Goal: Transaction & Acquisition: Purchase product/service

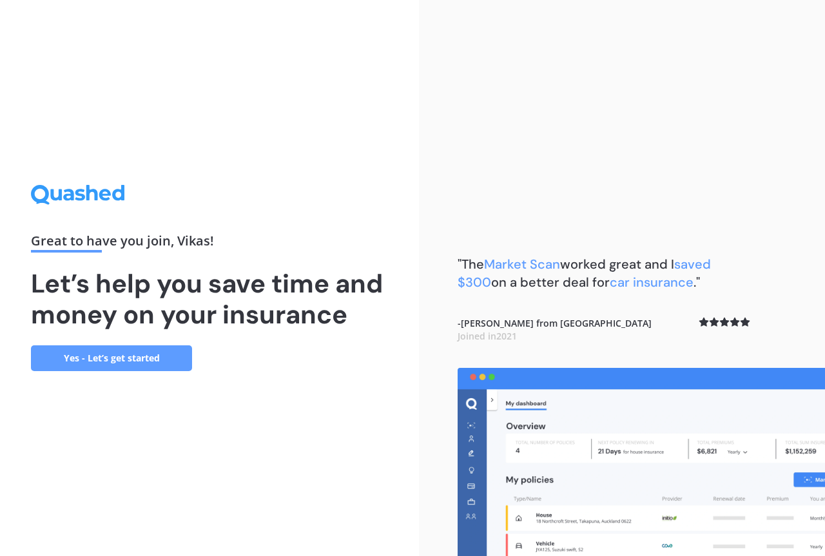
click at [128, 356] on link "Yes - Let’s get started" at bounding box center [111, 358] width 161 height 26
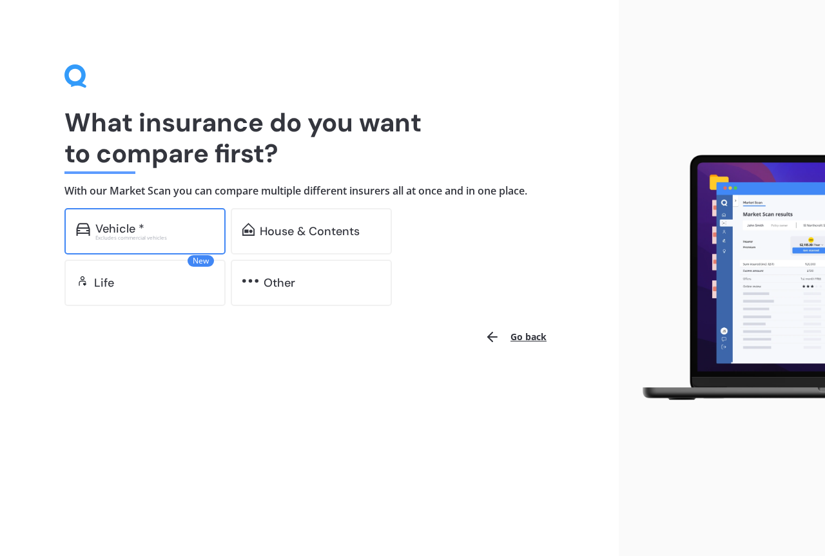
click at [123, 229] on div "Vehicle *" at bounding box center [119, 228] width 49 height 13
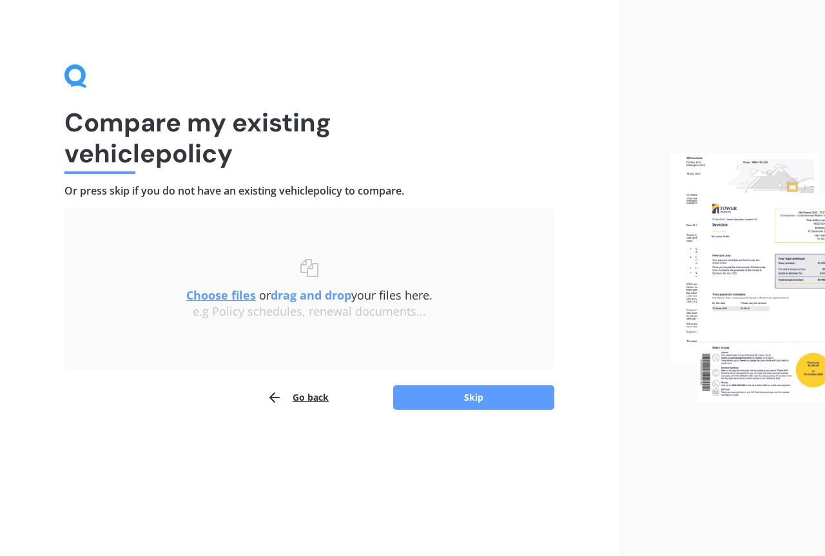
click at [218, 293] on u "Choose files" at bounding box center [221, 294] width 70 height 15
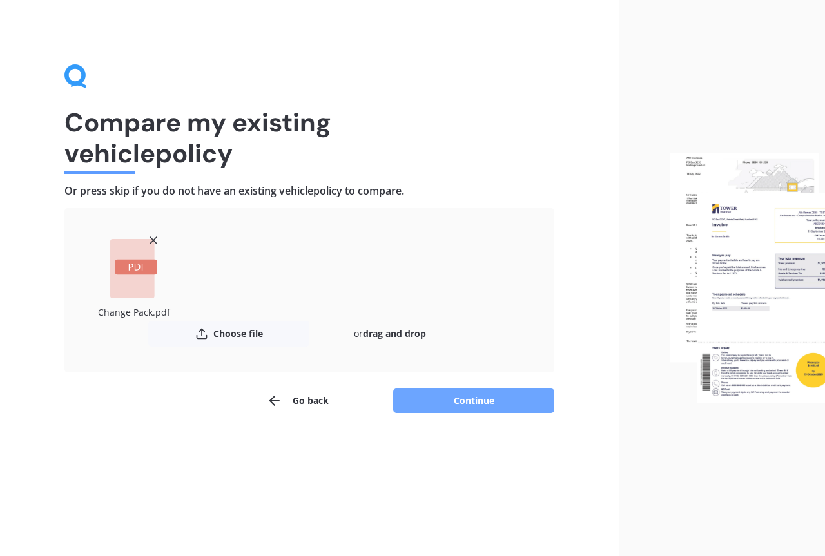
click at [473, 401] on button "Continue" at bounding box center [473, 401] width 161 height 24
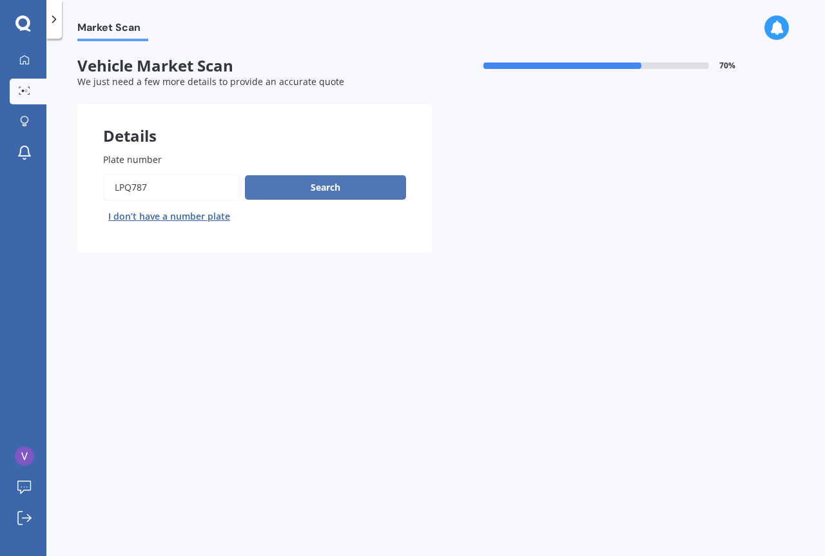
click at [317, 187] on button "Search" at bounding box center [325, 187] width 161 height 24
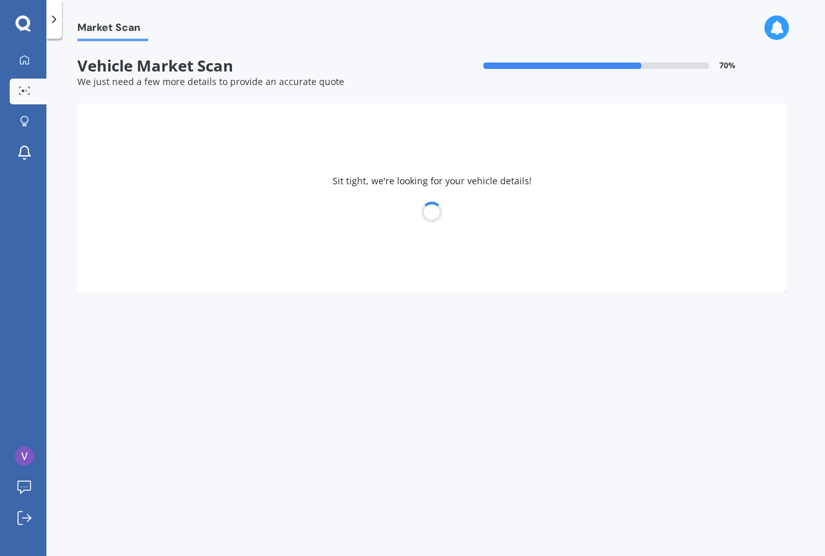
select select "TOYOTA"
select select "AQUA"
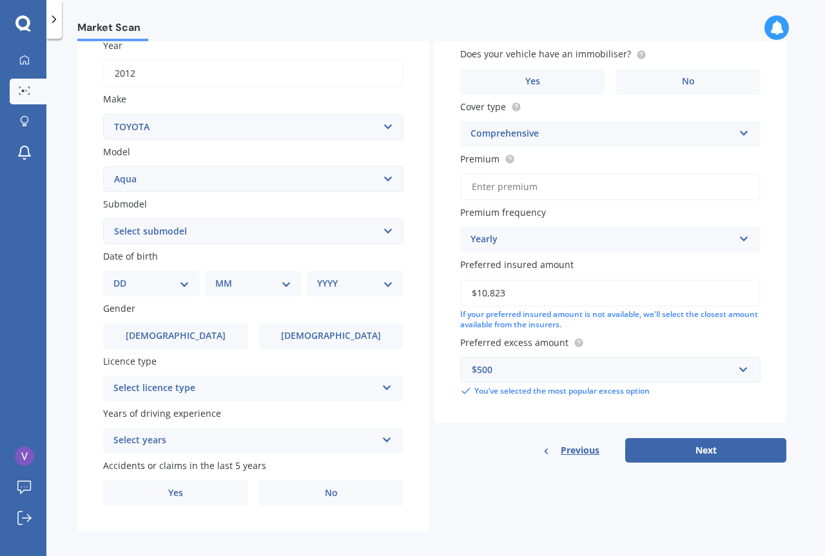
scroll to position [202, 0]
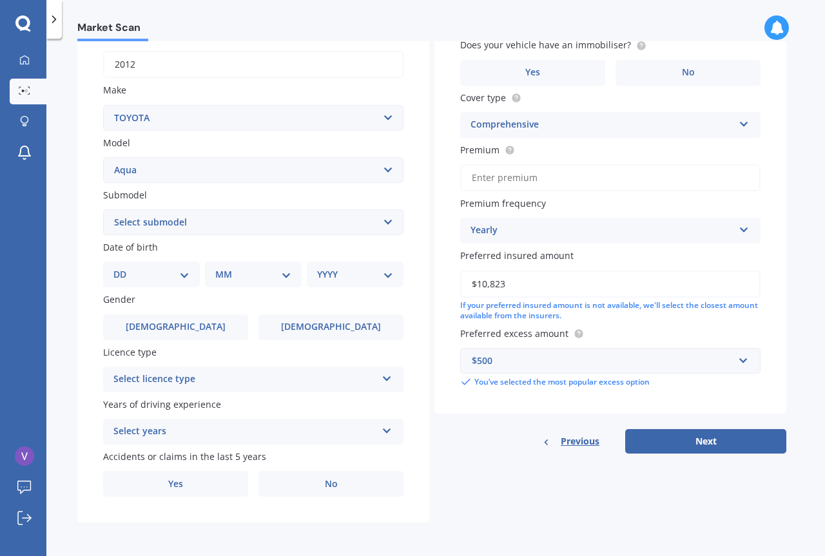
click at [179, 273] on select "DD 01 02 03 04 05 06 07 08 09 10 11 12 13 14 15 16 17 18 19 20 21 22 23 24 25 2…" at bounding box center [151, 274] width 76 height 14
select select "14"
click at [124, 267] on select "DD 01 02 03 04 05 06 07 08 09 10 11 12 13 14 15 16 17 18 19 20 21 22 23 24 25 2…" at bounding box center [151, 274] width 76 height 14
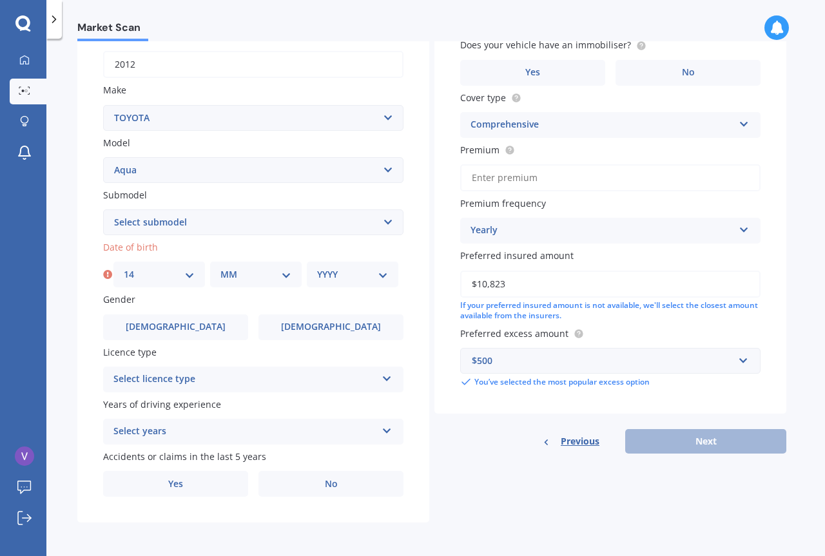
click at [276, 274] on select "MM 01 02 03 04 05 06 07 08 09 10 11 12" at bounding box center [255, 274] width 71 height 14
select select "11"
click at [220, 267] on select "MM 01 02 03 04 05 06 07 08 09 10 11 12" at bounding box center [255, 274] width 71 height 14
click at [379, 273] on select "YYYY 2025 2024 2023 2022 2021 2020 2019 2018 2017 2016 2015 2014 2013 2012 2011…" at bounding box center [352, 274] width 71 height 14
select select "1975"
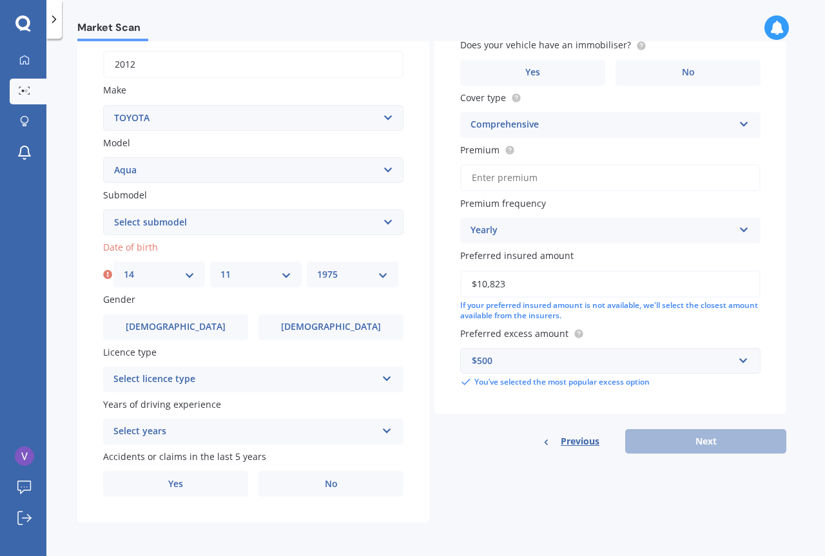
click at [317, 267] on select "YYYY 2025 2024 2023 2022 2021 2020 2019 2018 2017 2016 2015 2014 2013 2012 2011…" at bounding box center [352, 274] width 71 height 14
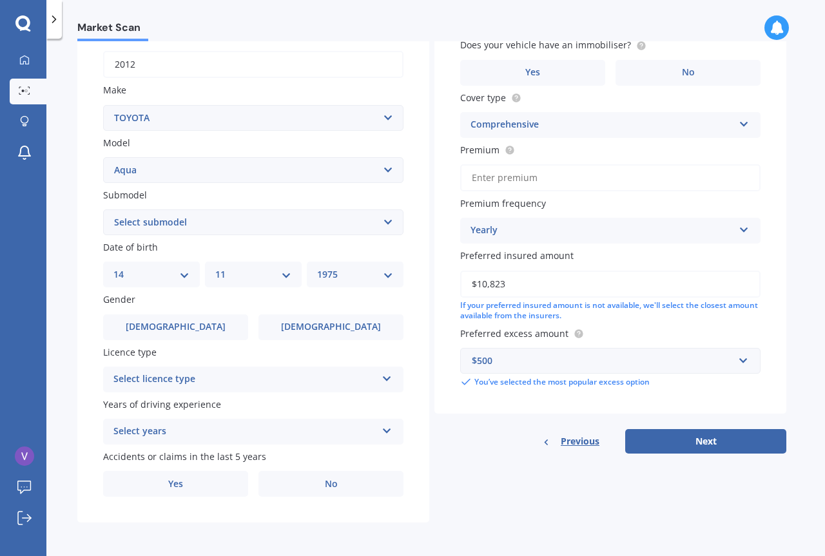
click at [386, 378] on icon at bounding box center [386, 376] width 11 height 9
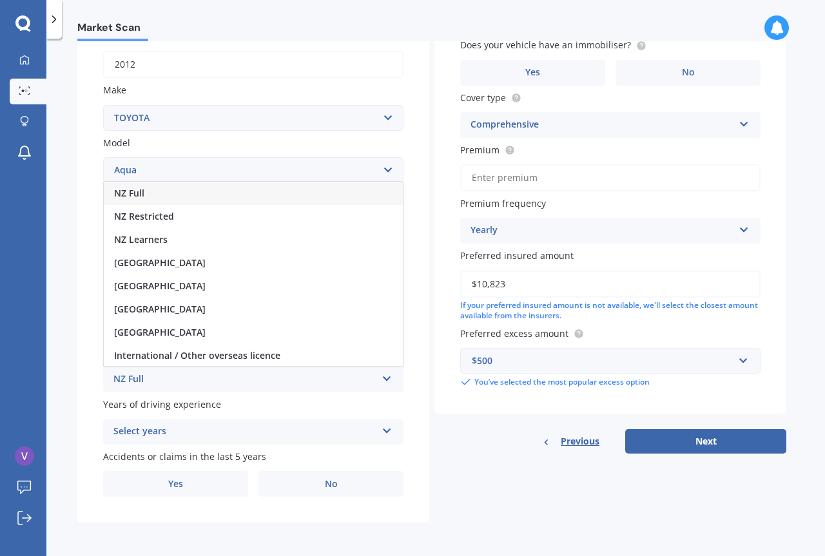
click at [140, 185] on div "NZ Full" at bounding box center [253, 193] width 299 height 23
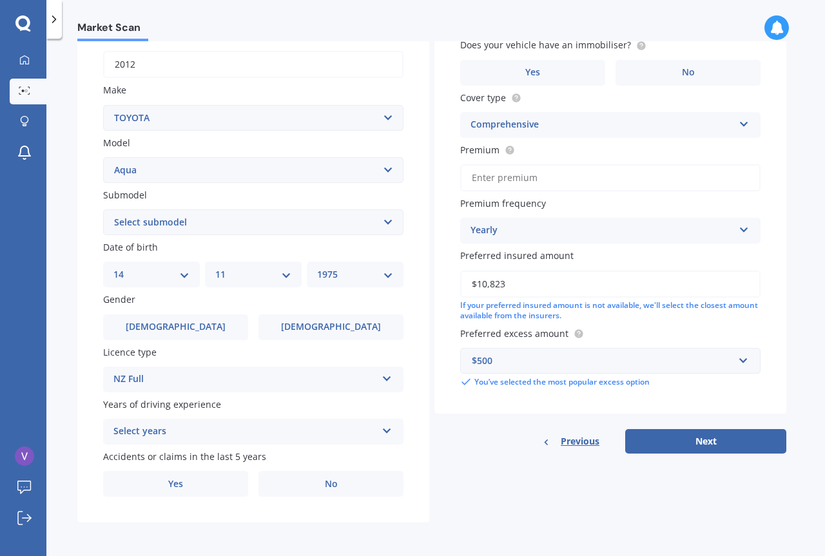
click at [383, 427] on icon at bounding box center [386, 428] width 11 height 9
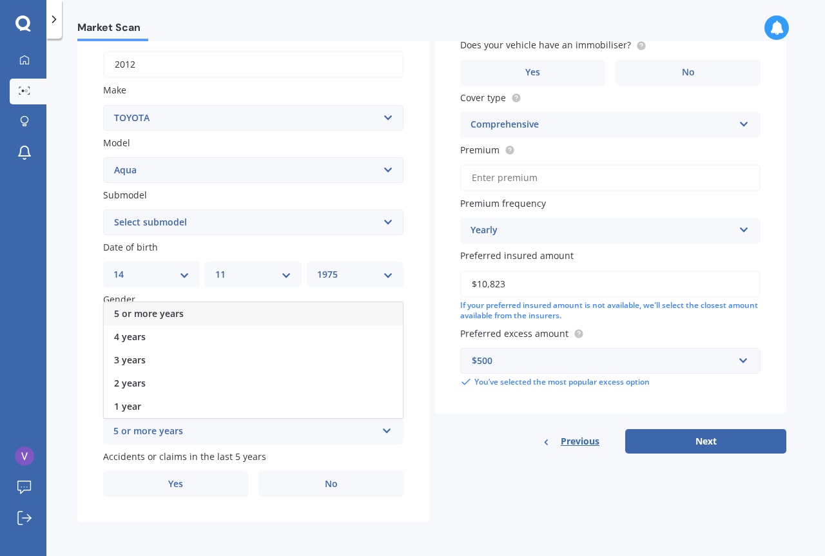
click at [163, 428] on div "5 or more years" at bounding box center [244, 431] width 263 height 15
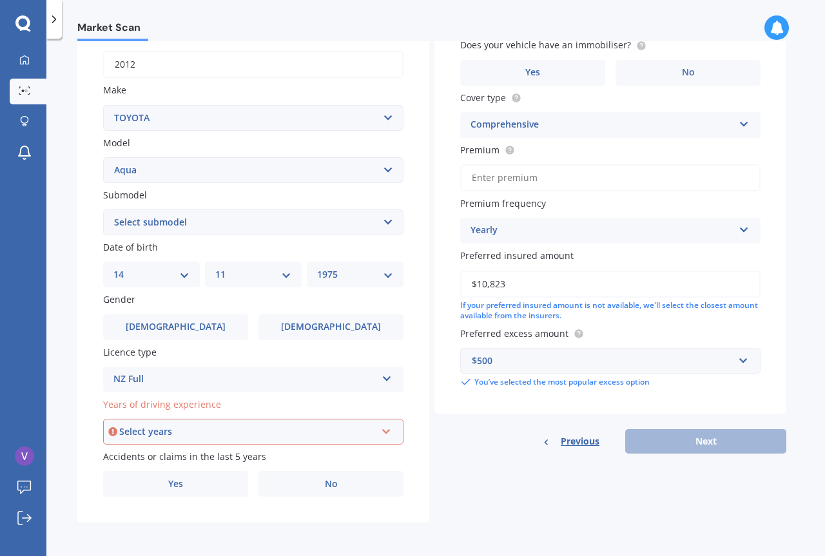
click at [390, 432] on icon at bounding box center [386, 429] width 11 height 9
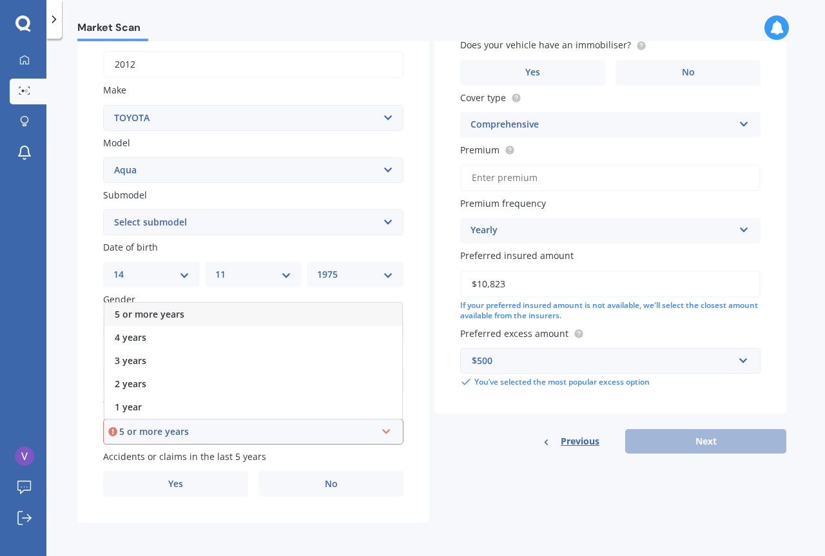
click at [140, 314] on span "5 or more years" at bounding box center [150, 314] width 70 height 12
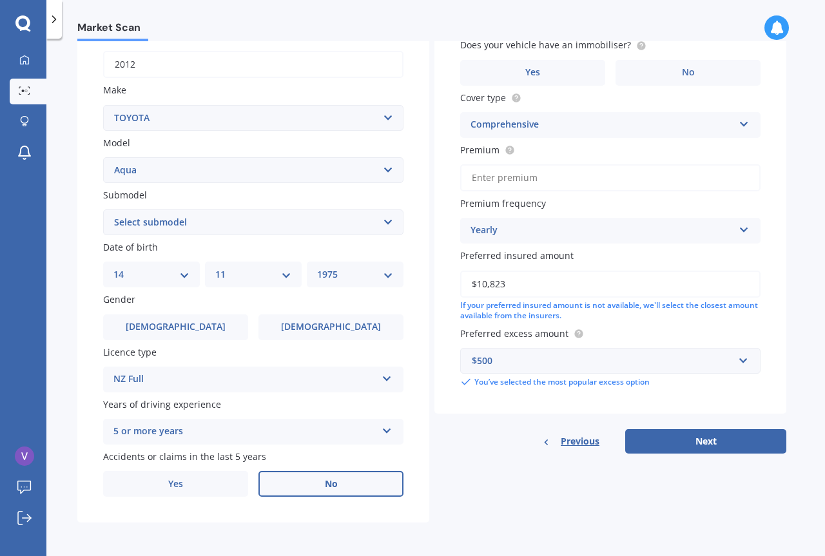
click at [336, 481] on span "No" at bounding box center [331, 484] width 13 height 11
click at [0, 0] on input "No" at bounding box center [0, 0] width 0 height 0
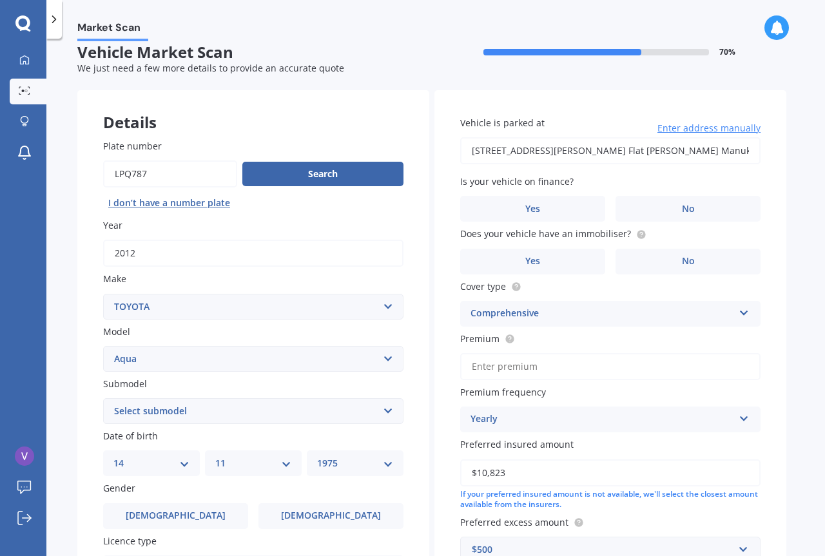
scroll to position [0, 0]
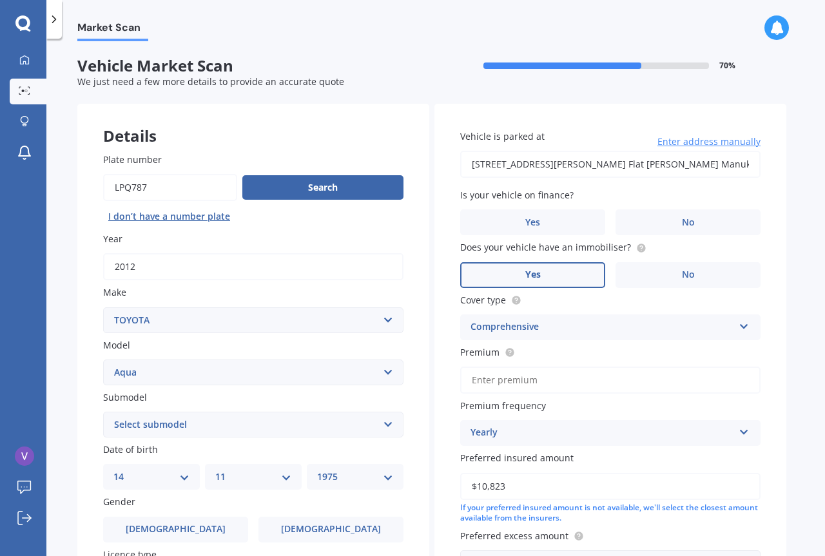
click at [526, 276] on span "Yes" at bounding box center [532, 274] width 15 height 11
click at [0, 0] on input "Yes" at bounding box center [0, 0] width 0 height 0
click at [692, 220] on span "No" at bounding box center [688, 222] width 13 height 11
click at [0, 0] on input "No" at bounding box center [0, 0] width 0 height 0
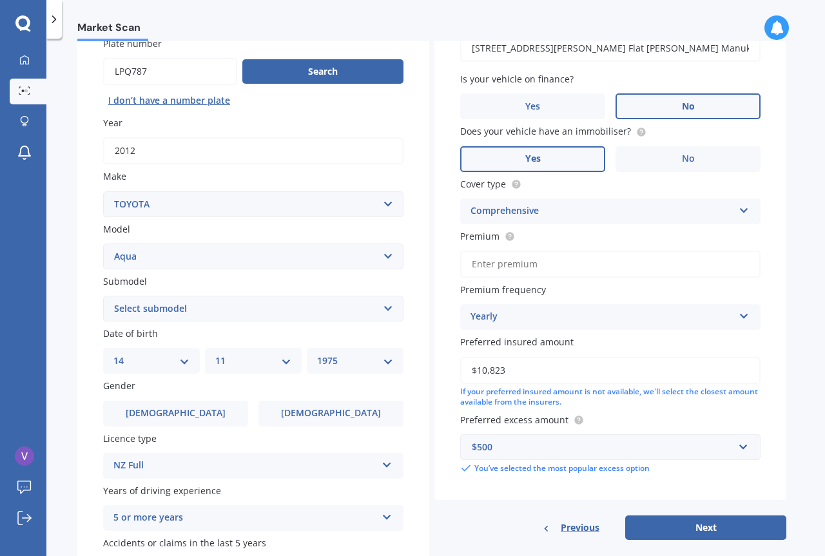
scroll to position [129, 0]
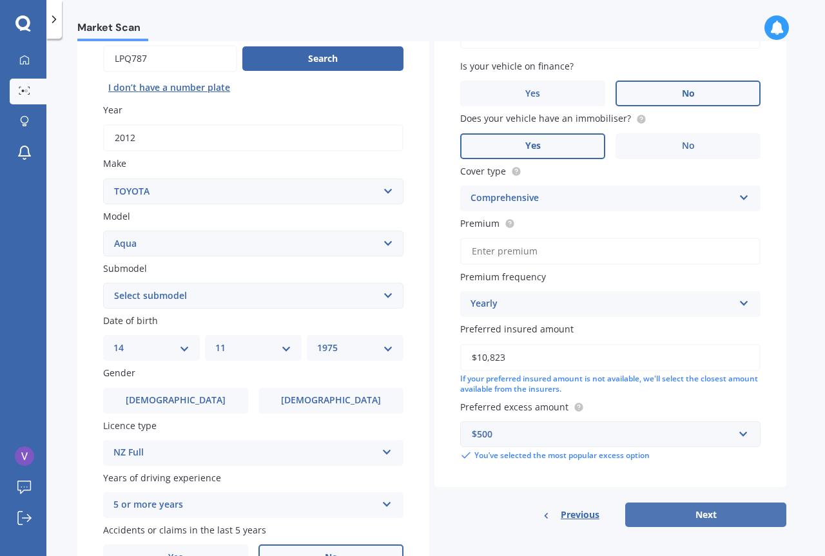
click at [704, 512] on button "Next" at bounding box center [705, 515] width 161 height 24
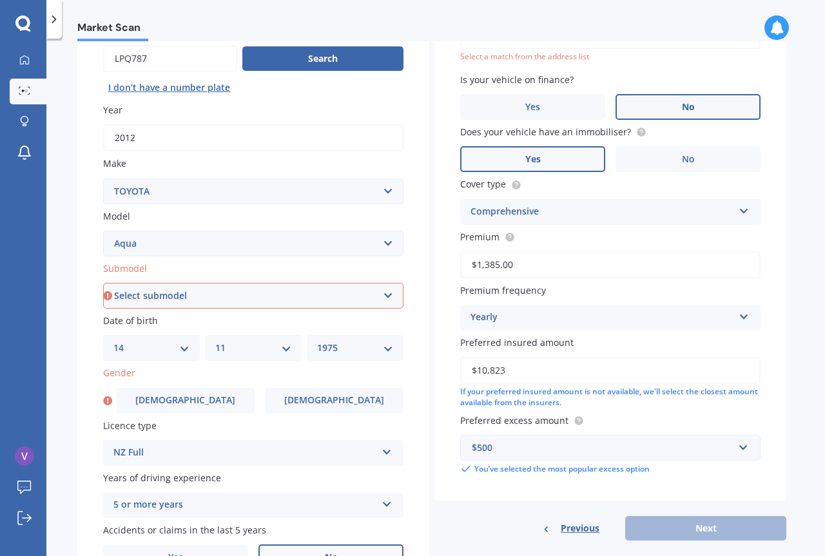
type input "$1,385.00"
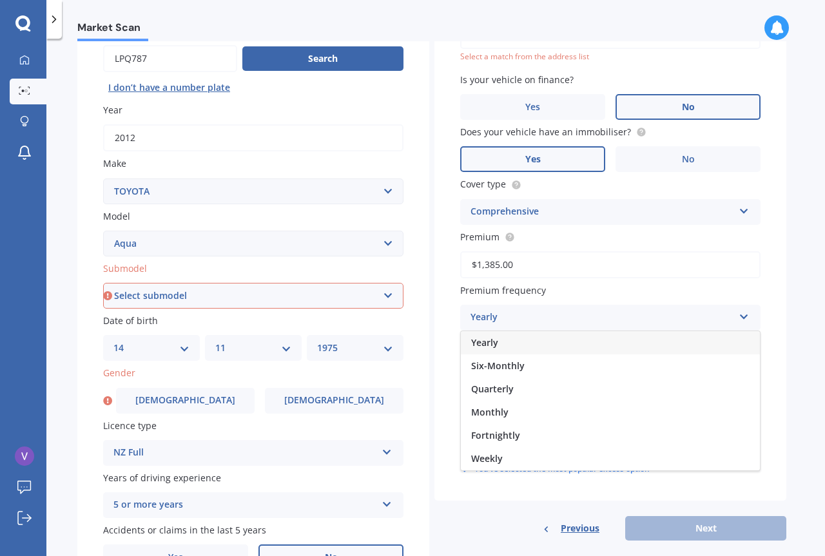
click at [488, 342] on span "Yearly" at bounding box center [484, 342] width 27 height 12
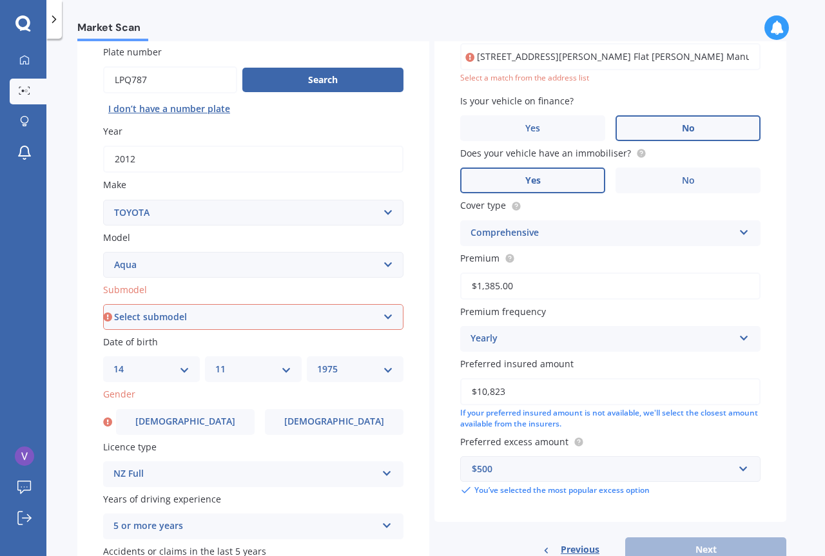
scroll to position [9, 0]
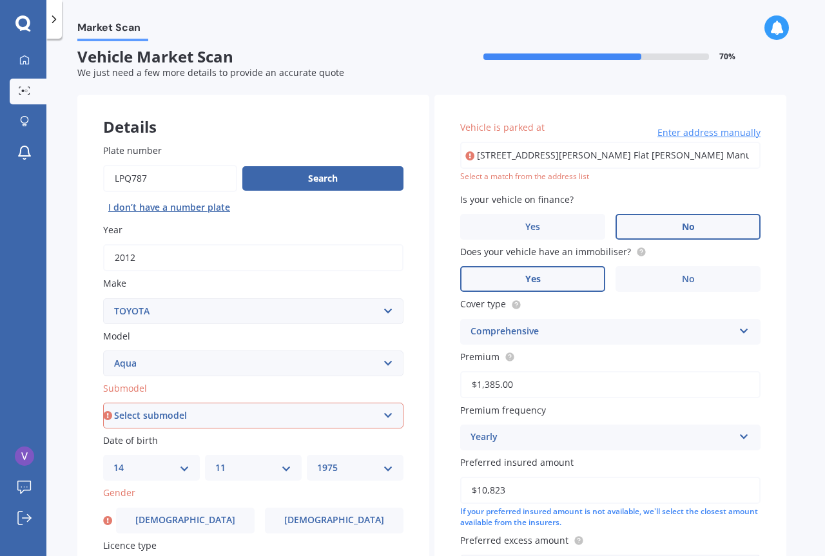
click at [493, 123] on span "Vehicle is parked at" at bounding box center [502, 127] width 84 height 12
click at [493, 142] on input "[STREET_ADDRESS][PERSON_NAME] Flat [PERSON_NAME] Manukau 2019" at bounding box center [610, 155] width 300 height 27
click at [504, 156] on input "[STREET_ADDRESS][PERSON_NAME] Flat [PERSON_NAME] Manukau 2019" at bounding box center [610, 155] width 300 height 27
type input "[STREET_ADDRESS][PERSON_NAME][PERSON_NAME] 2019"
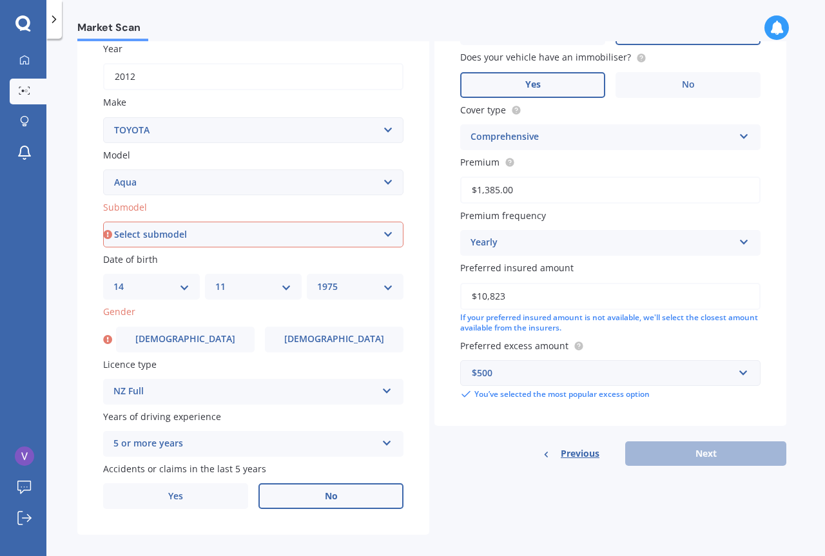
scroll to position [202, 0]
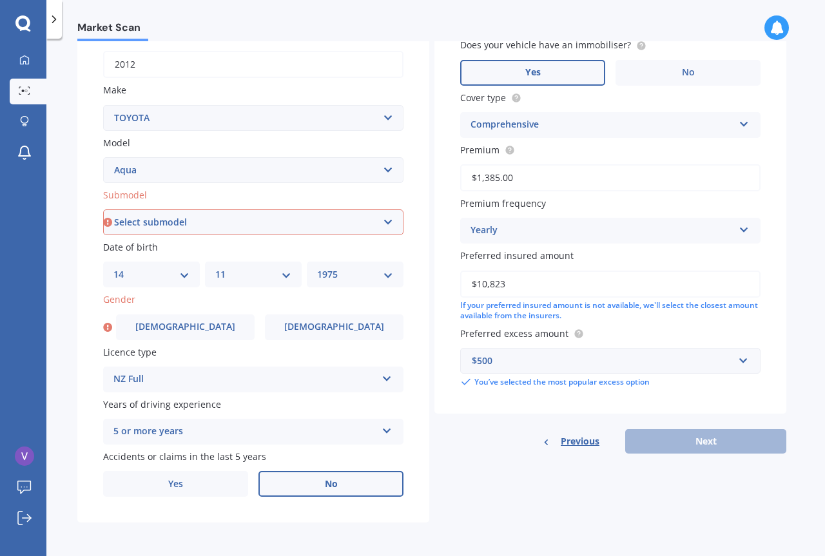
click at [383, 222] on select "Select submodel (All Other) Hatchback Hybrid" at bounding box center [253, 222] width 300 height 26
select select "HATCHBACK"
click at [103, 209] on select "Select submodel (All Other) Hatchback Hybrid" at bounding box center [253, 222] width 300 height 26
click at [107, 325] on icon at bounding box center [107, 327] width 9 height 13
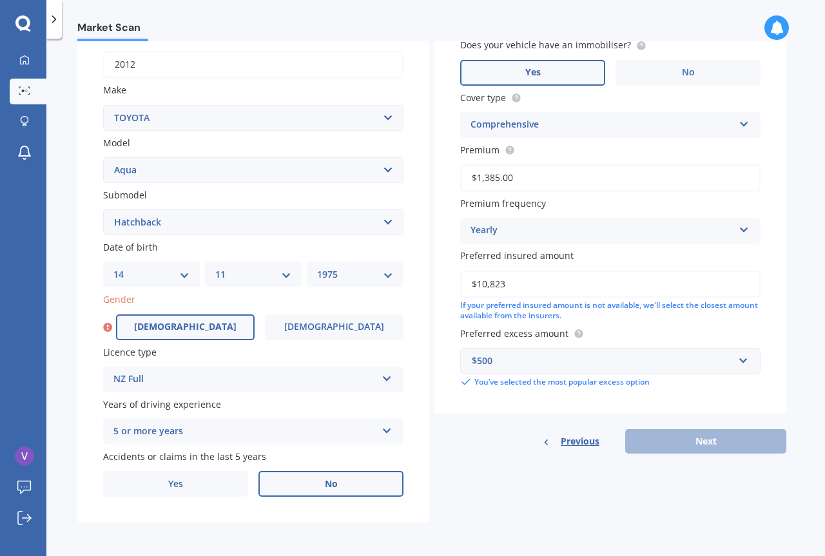
click at [178, 325] on span "[DEMOGRAPHIC_DATA]" at bounding box center [185, 327] width 102 height 11
click at [0, 0] on input "[DEMOGRAPHIC_DATA]" at bounding box center [0, 0] width 0 height 0
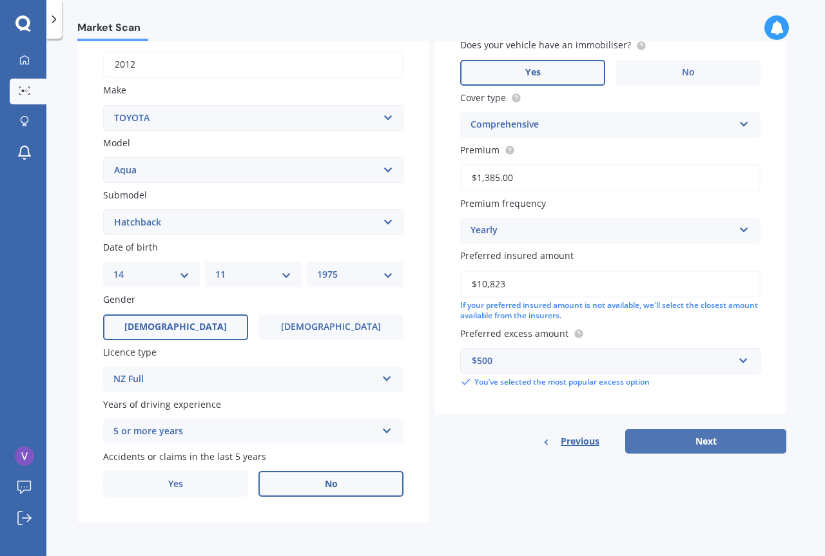
click at [684, 438] on button "Next" at bounding box center [705, 441] width 161 height 24
select select "14"
select select "11"
select select "1975"
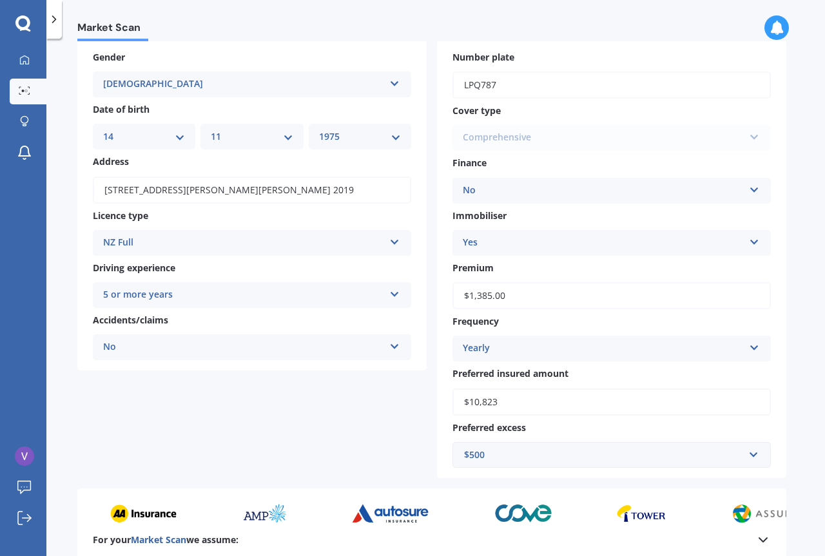
scroll to position [215, 0]
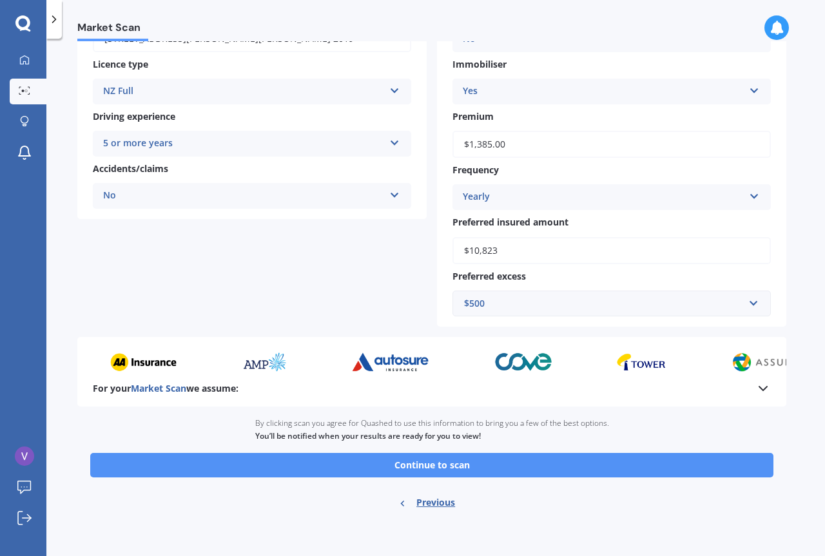
click at [424, 460] on button "Continue to scan" at bounding box center [431, 465] width 683 height 24
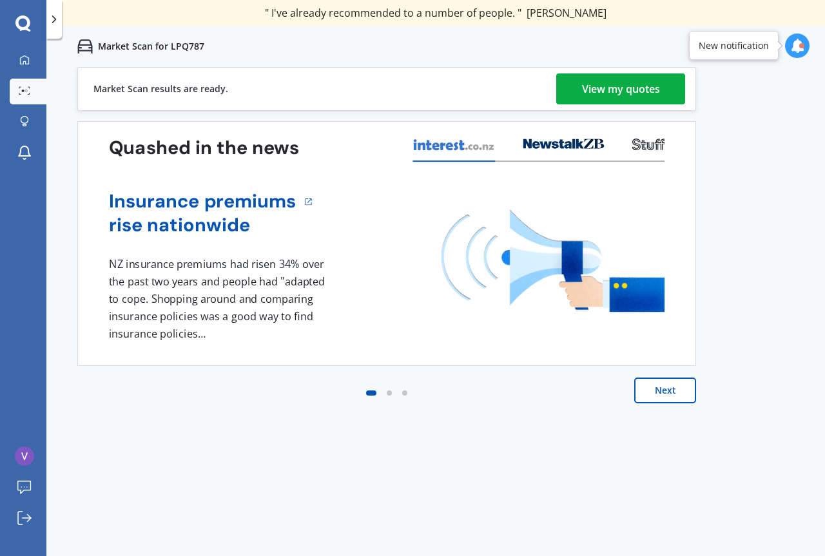
click at [659, 388] on button "Next" at bounding box center [665, 391] width 62 height 26
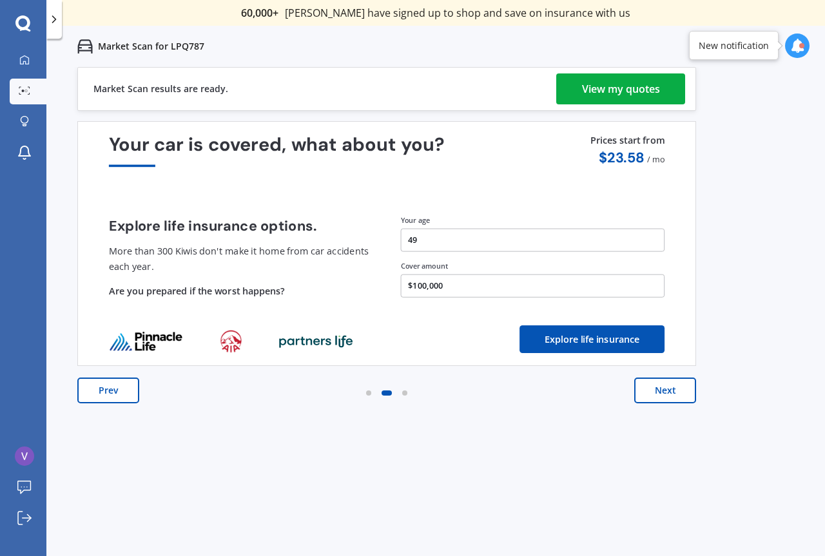
click at [595, 91] on div "View my quotes" at bounding box center [621, 88] width 78 height 31
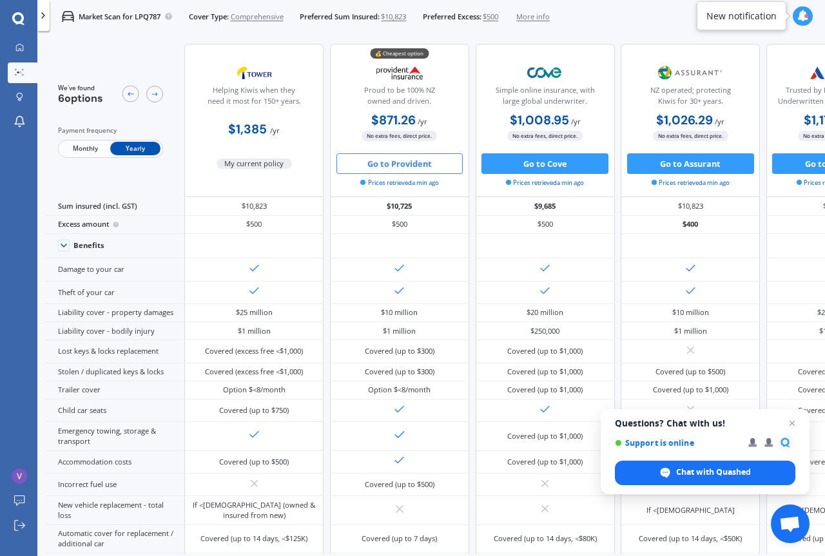
click at [378, 164] on button "Go to Provident" at bounding box center [399, 163] width 127 height 21
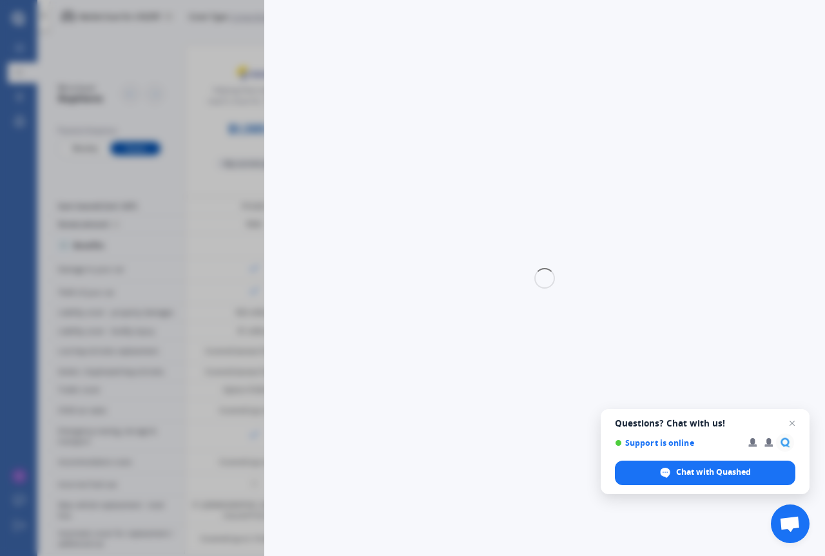
select select "full"
select select "[STREET_ADDRESS][PERSON_NAME][PERSON_NAME] 2019"
select select "TOYOTA"
select select "AQUA"
select select "NO"
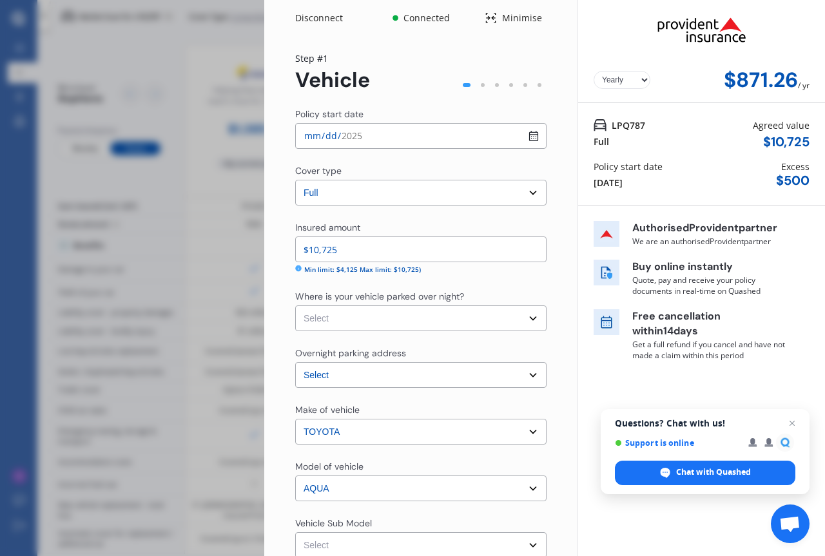
click at [524, 317] on select "Select Garage (fully enclosed) Off Street Parking Other" at bounding box center [420, 318] width 251 height 26
select select "OTHER"
click at [295, 305] on select "Select Garage (fully enclosed) Off Street Parking Other" at bounding box center [420, 318] width 251 height 26
click at [525, 319] on select "Select Garage (fully enclosed) Off Street Parking Other" at bounding box center [420, 318] width 251 height 26
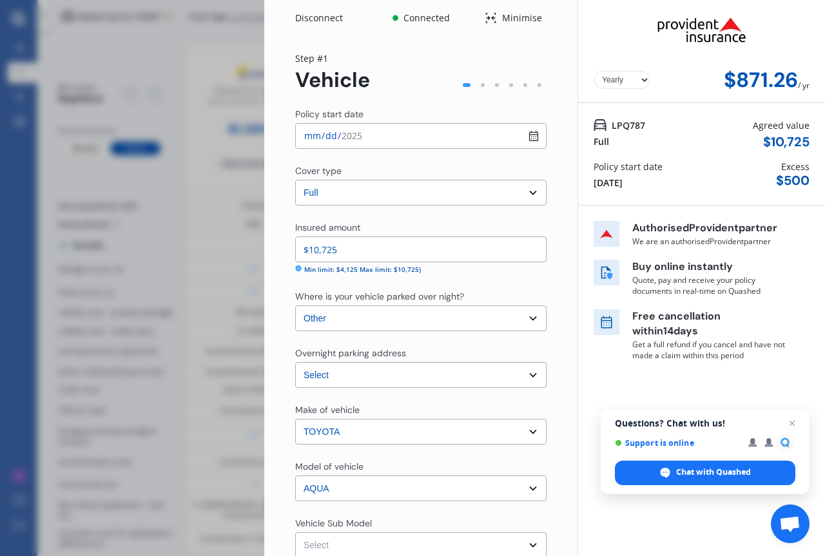
scroll to position [193, 0]
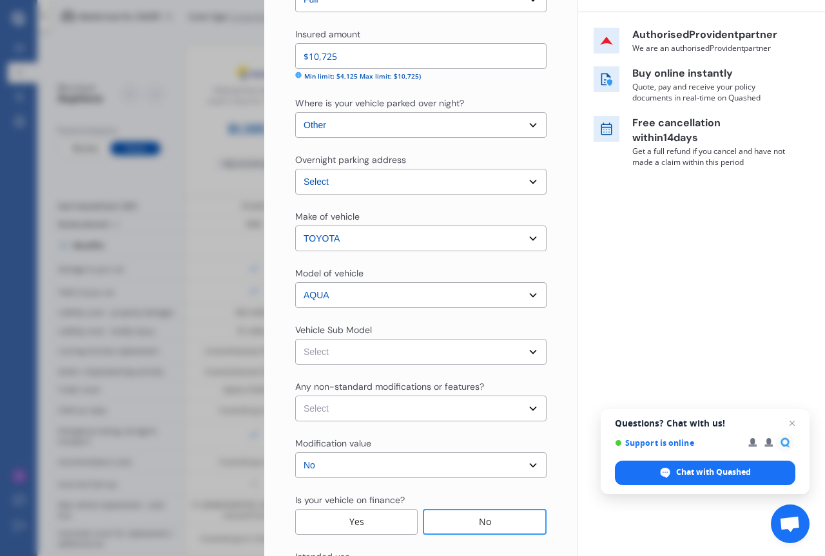
click at [529, 351] on select "Select Aqua NHP10 L Hatchback 5dr CVT 1sp 1.5i/45kW Hybrid [IMP] Aqua NHP10 S H…" at bounding box center [420, 352] width 251 height 26
select select "NZVTOYO2012AEBZ"
click at [295, 339] on select "Select Aqua NHP10 L Hatchback 5dr CVT 1sp 1.5i/45kW Hybrid [IMP] Aqua NHP10 S H…" at bounding box center [420, 352] width 251 height 26
click at [524, 408] on select "Select None [MEDICAL_DATA] System(NOS) Roll Cage Full Racing Harness" at bounding box center [420, 409] width 251 height 26
select select "none"
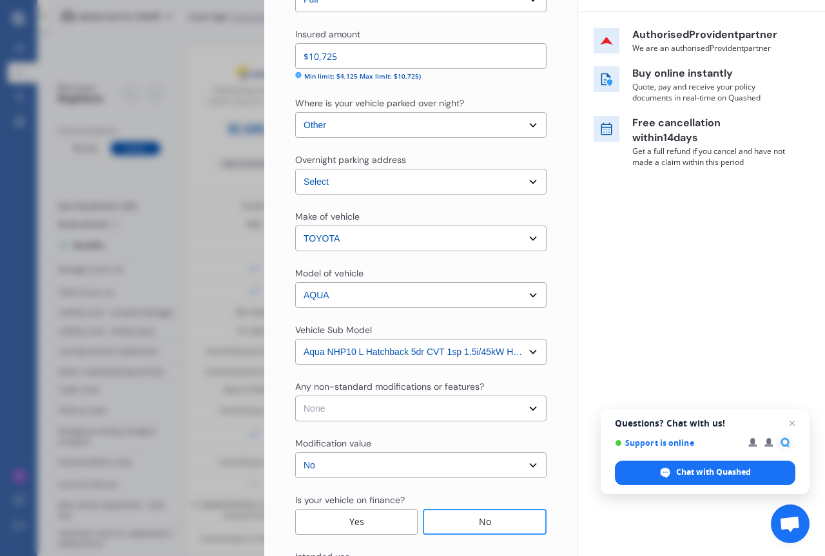
click at [295, 396] on select "Select None [MEDICAL_DATA] System(NOS) Roll Cage Full Racing Harness" at bounding box center [420, 409] width 251 height 26
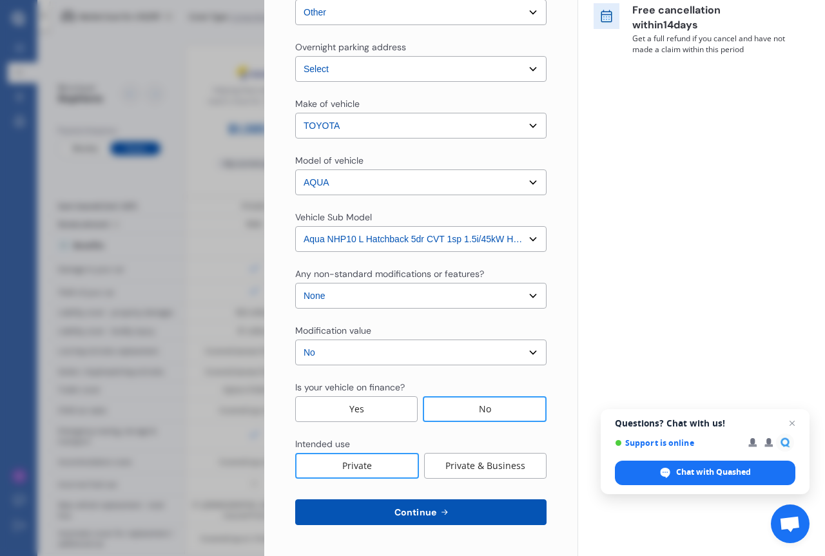
click at [425, 508] on span "Continue" at bounding box center [415, 512] width 47 height 10
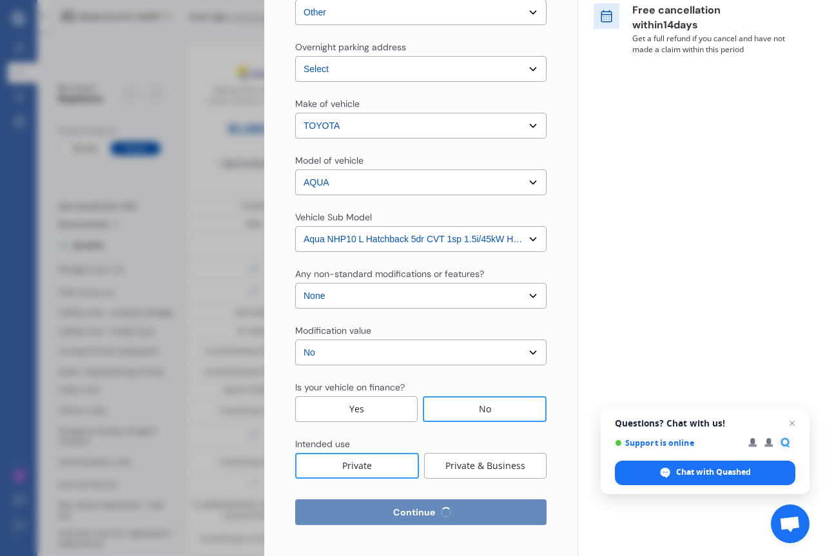
select select "14"
select select "11"
select select "1975"
select select "NZ_FULL"
select select "0"
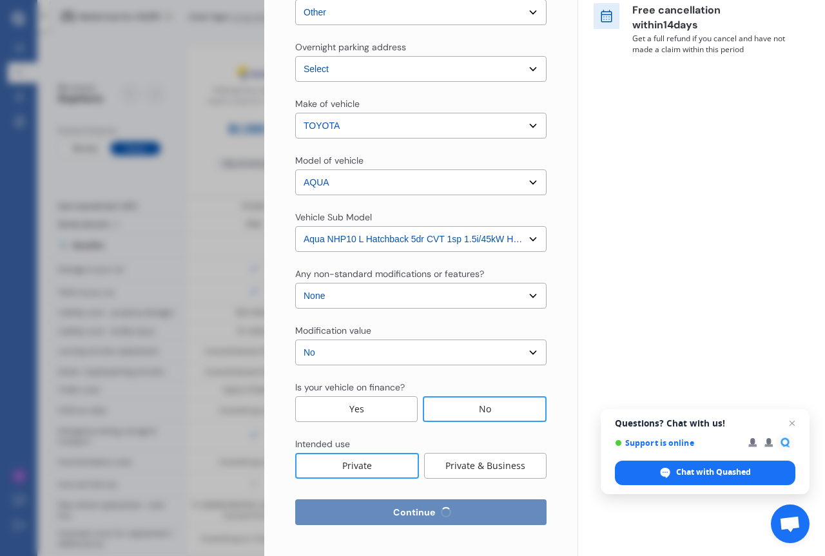
select select "25"
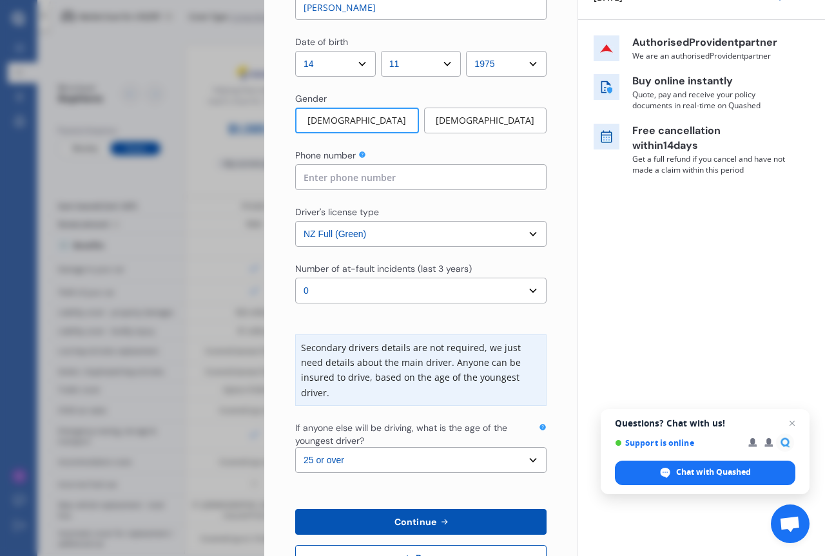
scroll to position [193, 0]
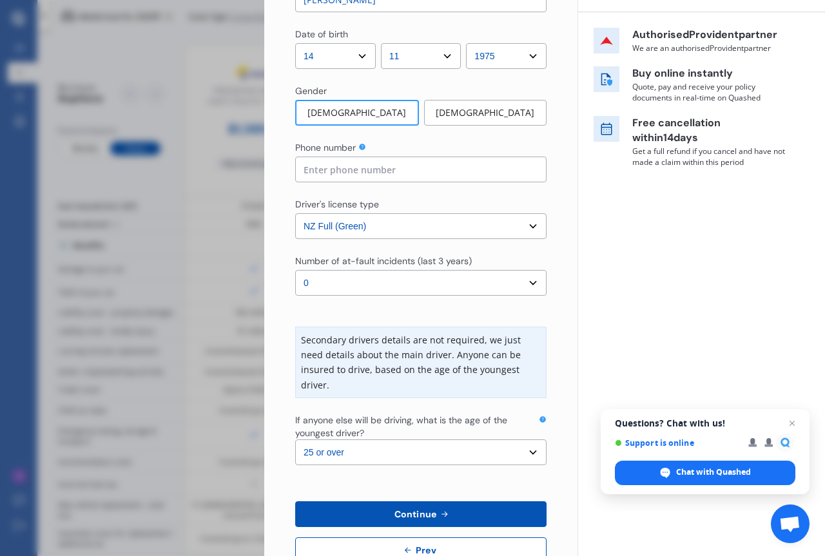
click at [522, 283] on select "Select number of at-fault incidents (last 3 years) 0 1 2 3 4 5 or more" at bounding box center [420, 283] width 251 height 26
select select "1"
click at [295, 270] on select "Select number of at-fault incidents (last 3 years) 0 1 2 3 4 5 or more" at bounding box center [420, 283] width 251 height 26
click at [402, 510] on span "Continue" at bounding box center [415, 514] width 47 height 10
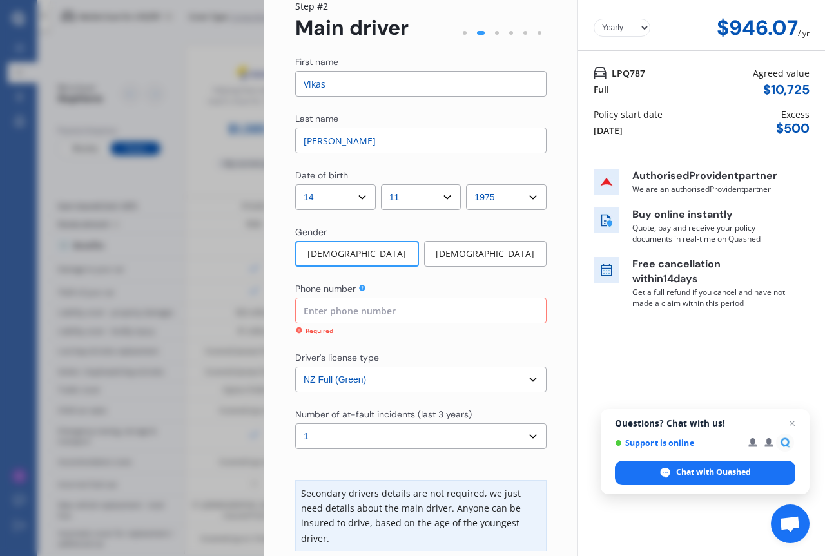
scroll to position [0, 0]
